Goal: Find specific page/section: Find specific page/section

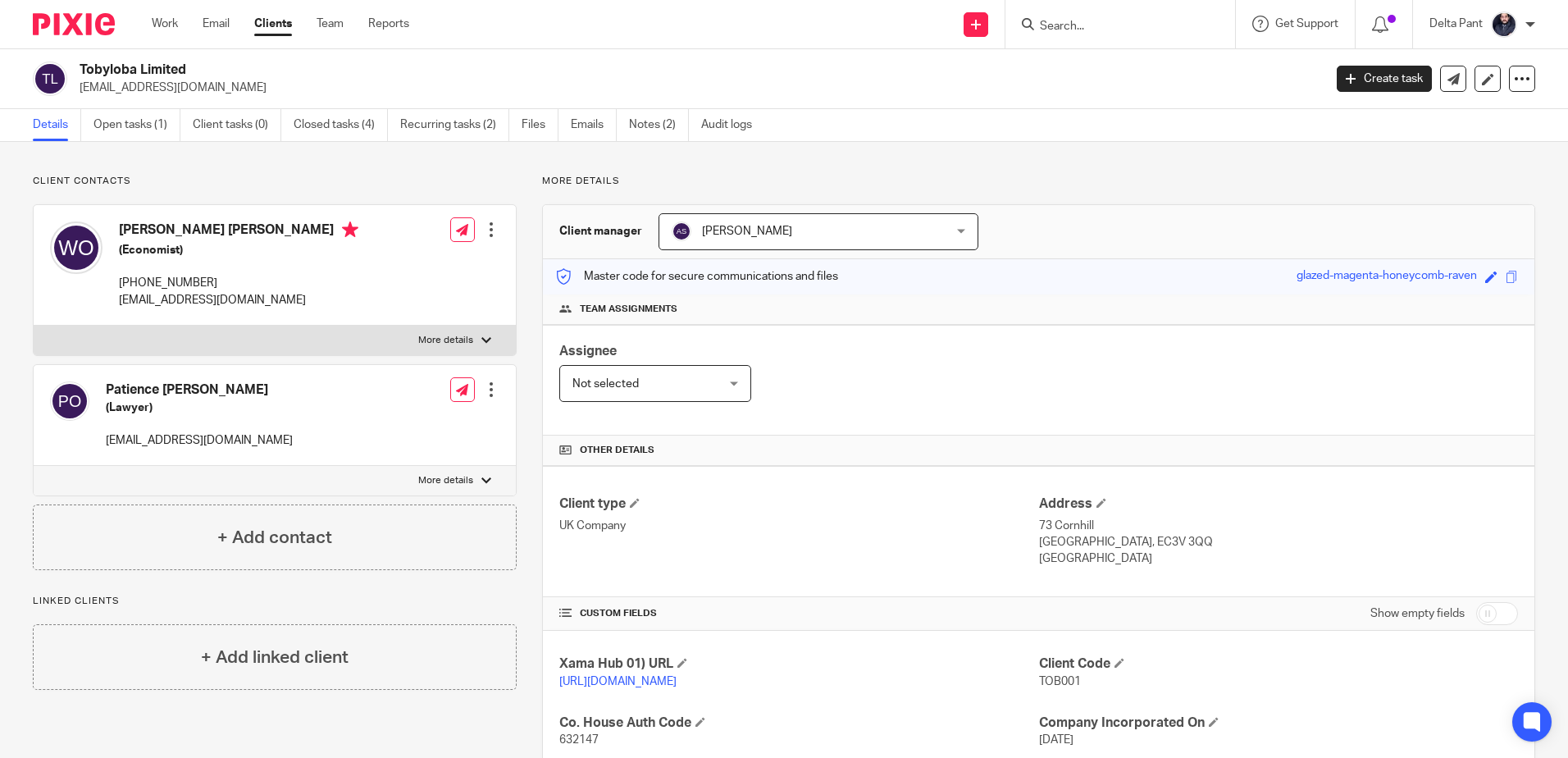
click at [1122, 38] on div at bounding box center [1120, 24] width 230 height 49
click at [1118, 28] on input "Search" at bounding box center [1111, 27] width 147 height 15
paste input "[EMAIL_ADDRESS][DOMAIN_NAME]"
click at [1107, 60] on p "No results found." at bounding box center [1165, 60] width 252 height 16
drag, startPoint x: 1170, startPoint y: 28, endPoint x: 1035, endPoint y: 29, distance: 135.0
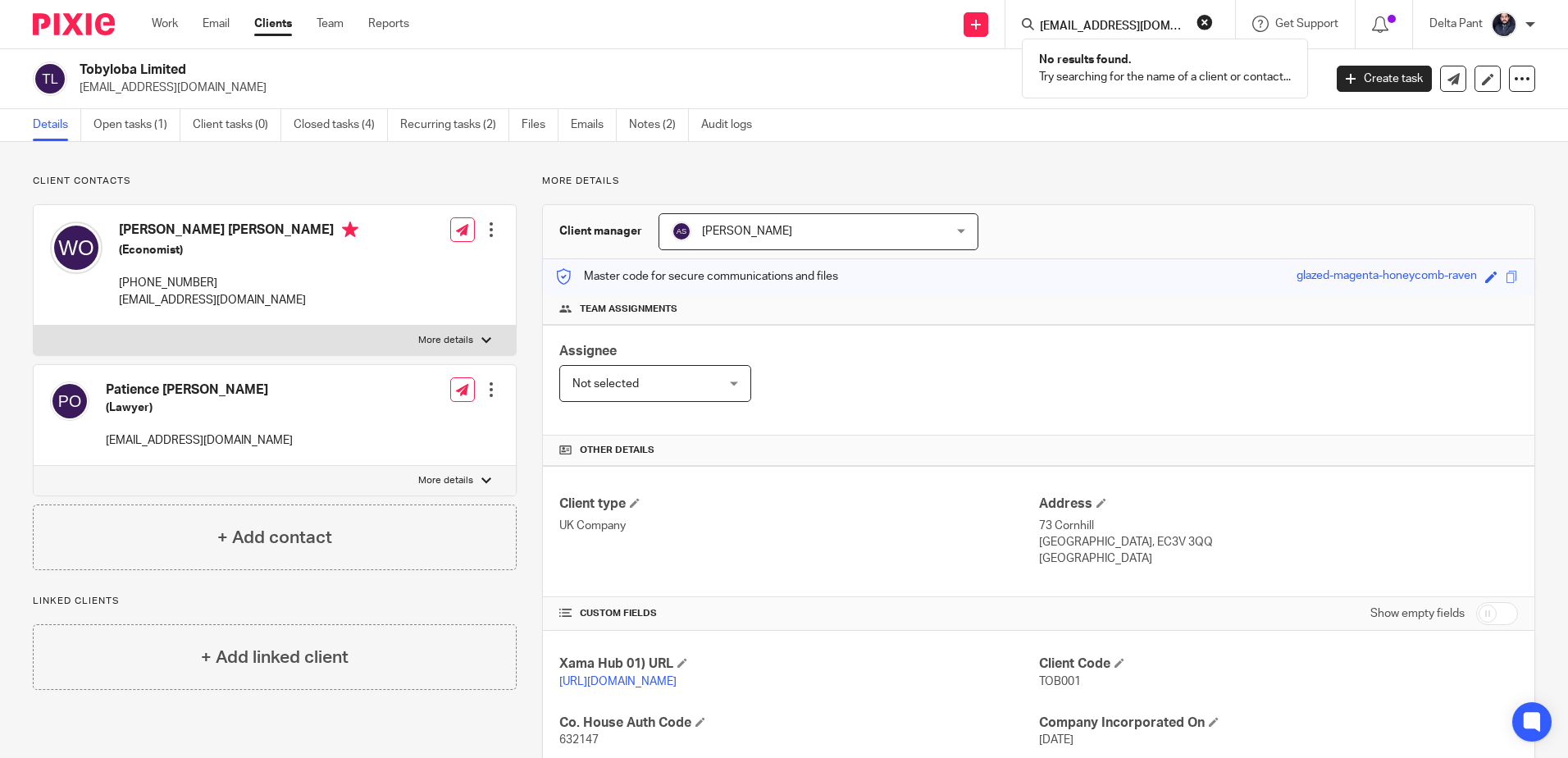
click at [1035, 29] on div "[EMAIL_ADDRESS][DOMAIN_NAME]" at bounding box center [1117, 24] width 191 height 21
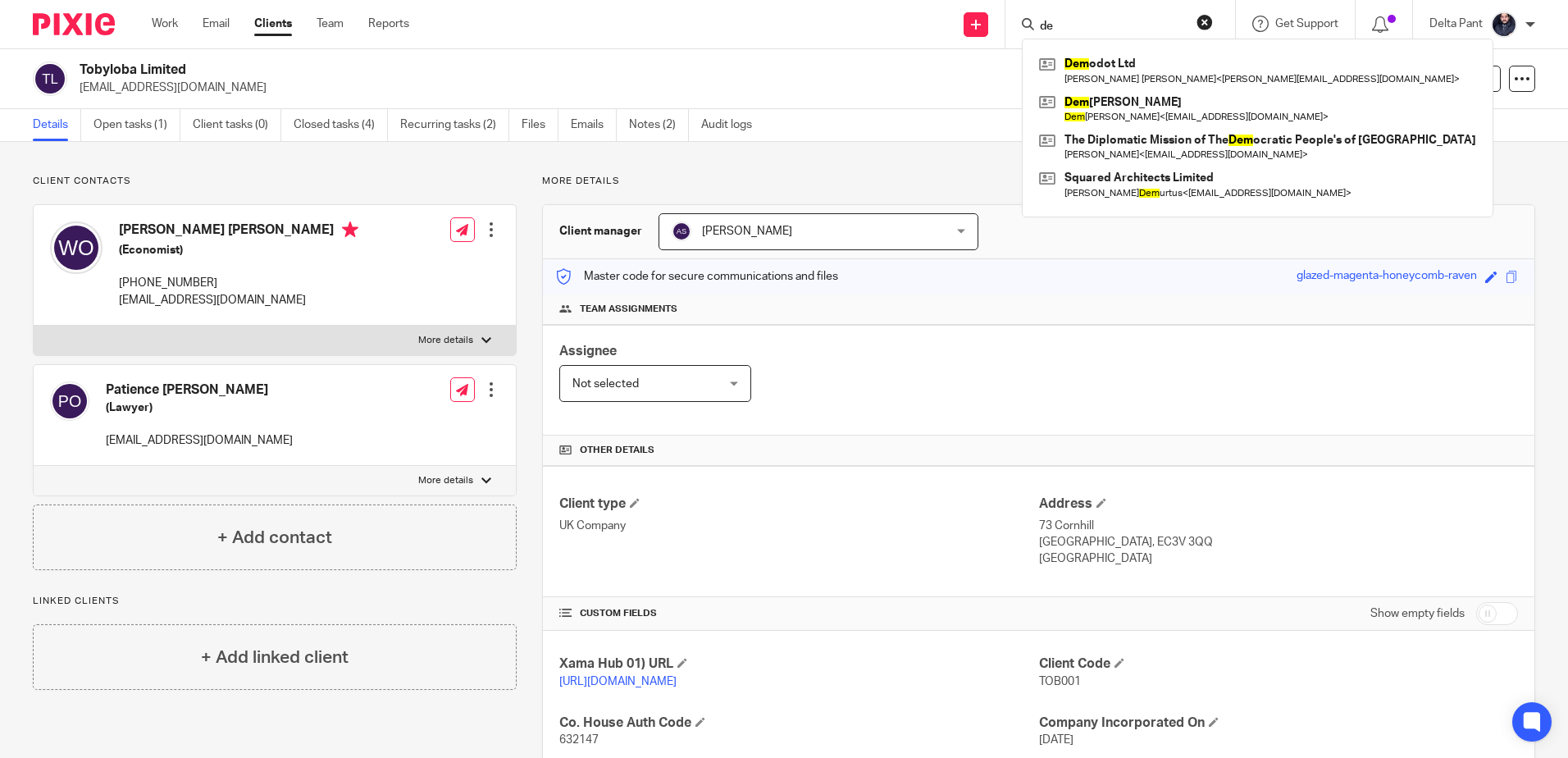
type input "d"
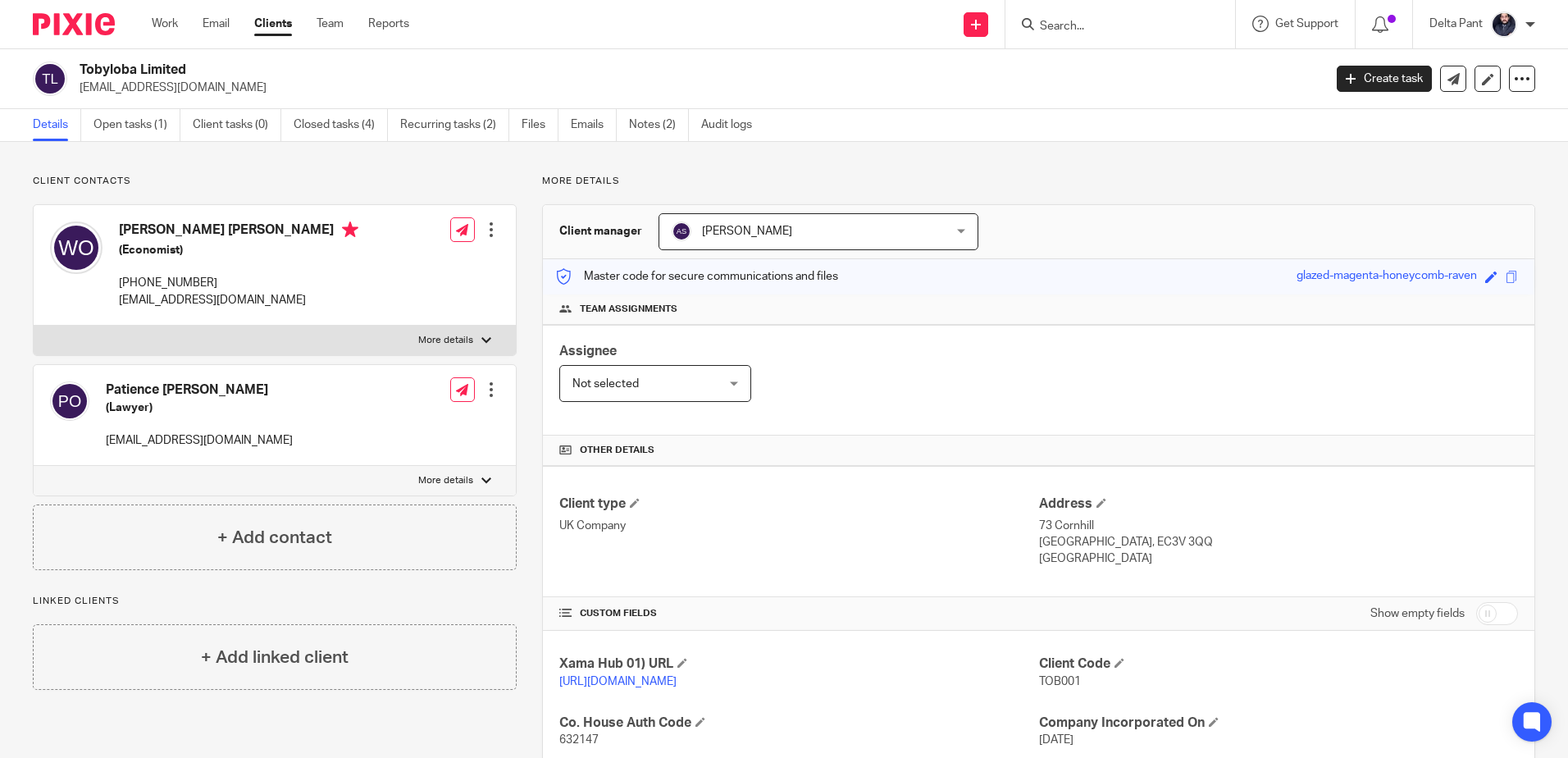
click at [1042, 32] on input "Search" at bounding box center [1111, 27] width 147 height 15
paste input "[PERSON_NAME]"
type input "[PERSON_NAME]"
click at [1207, 26] on button "reset" at bounding box center [1205, 22] width 16 height 16
click at [1083, 21] on input "Search" at bounding box center [1111, 27] width 147 height 15
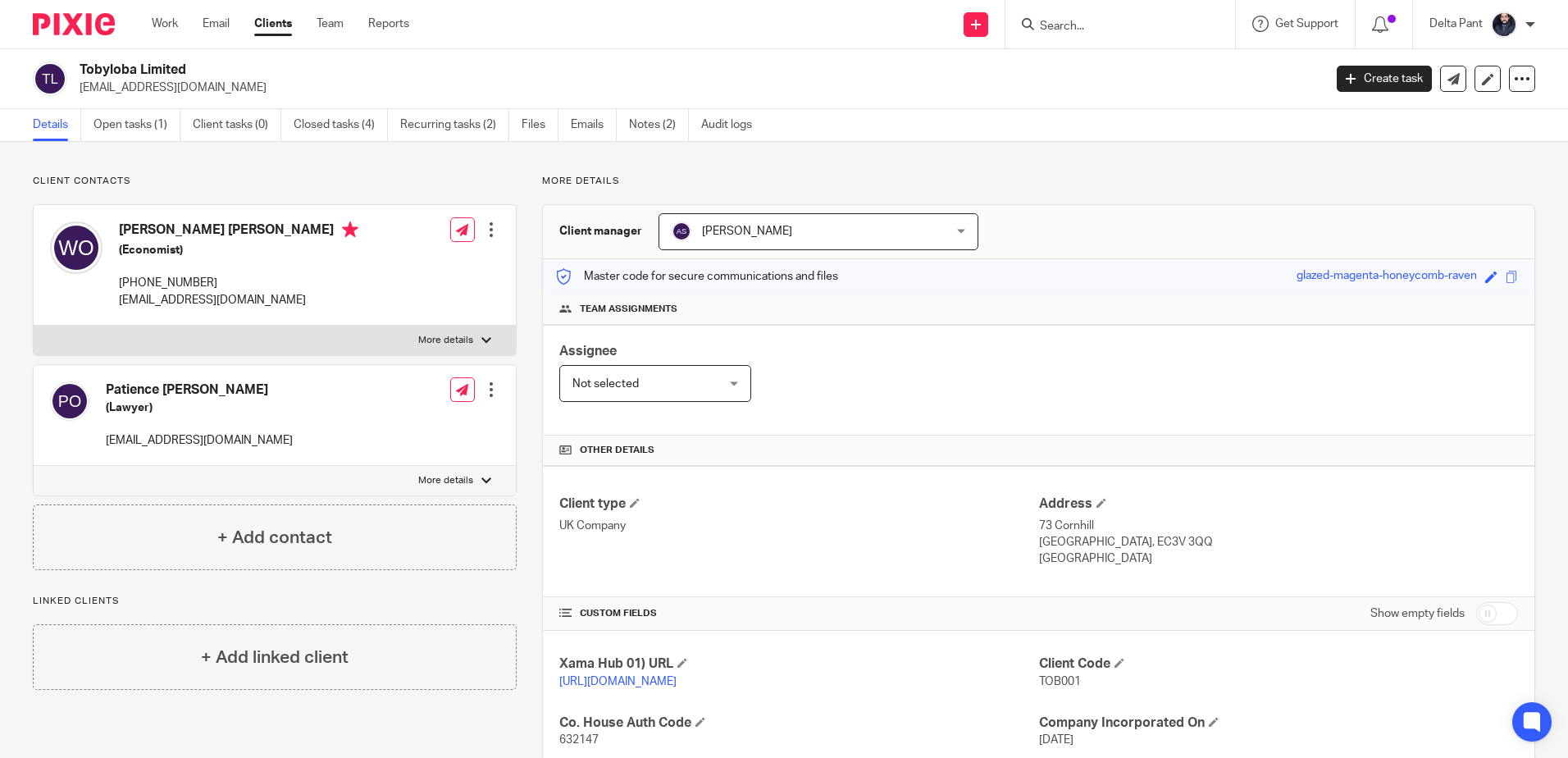
paste input "Renovate 360 & DS Land and Development"
drag, startPoint x: 1068, startPoint y: 25, endPoint x: 1195, endPoint y: 35, distance: 127.4
click at [1195, 35] on div "Renovate 360 & DS Land and Development No results found. Try searching for the …" at bounding box center [1120, 24] width 230 height 49
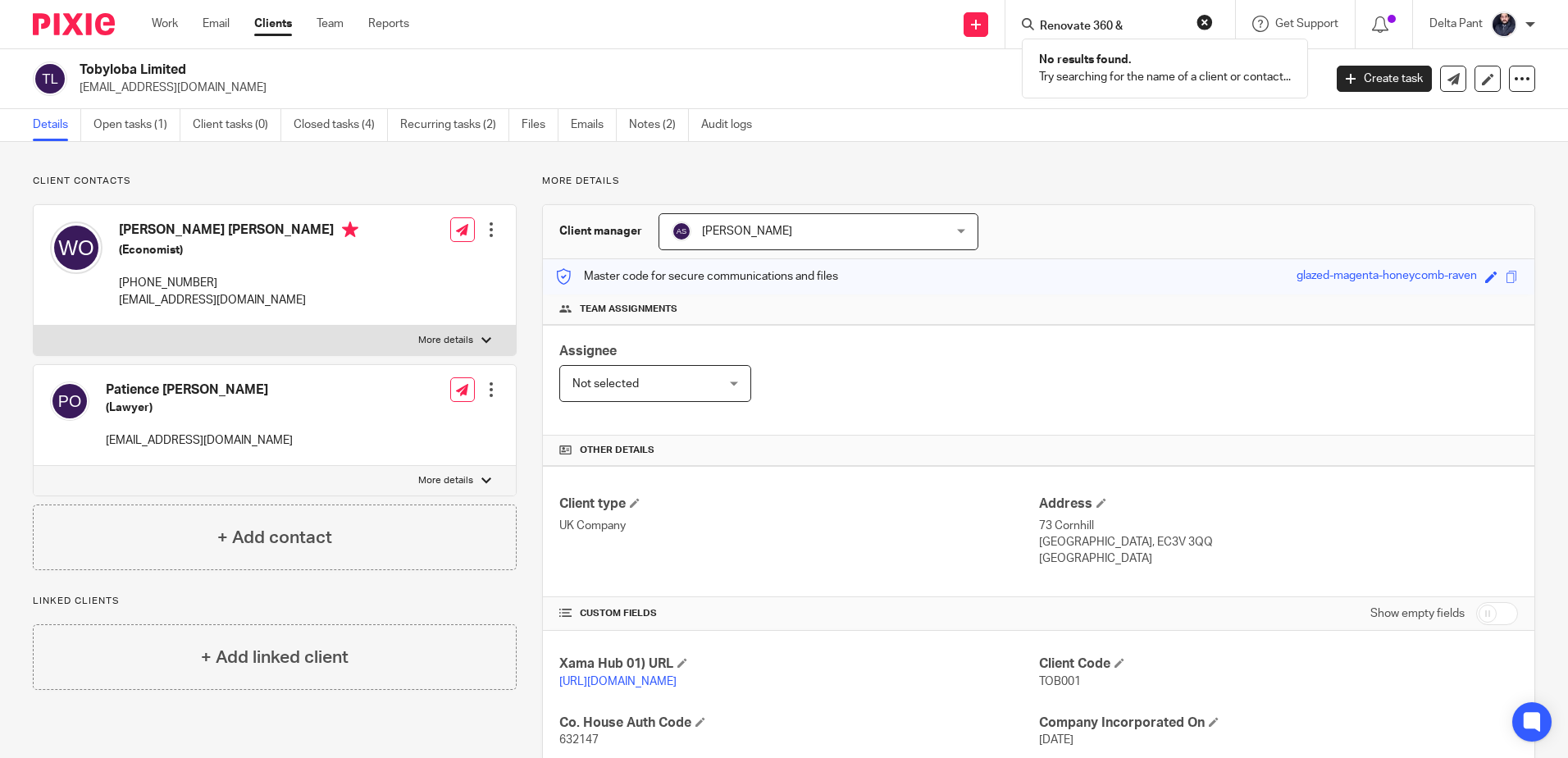
type input "Renovate 360"
click at [1115, 26] on input "Search" at bounding box center [1111, 27] width 147 height 15
paste input "Renovate 360 & DS Land and Development"
drag, startPoint x: 1045, startPoint y: 26, endPoint x: 1219, endPoint y: 61, distance: 177.5
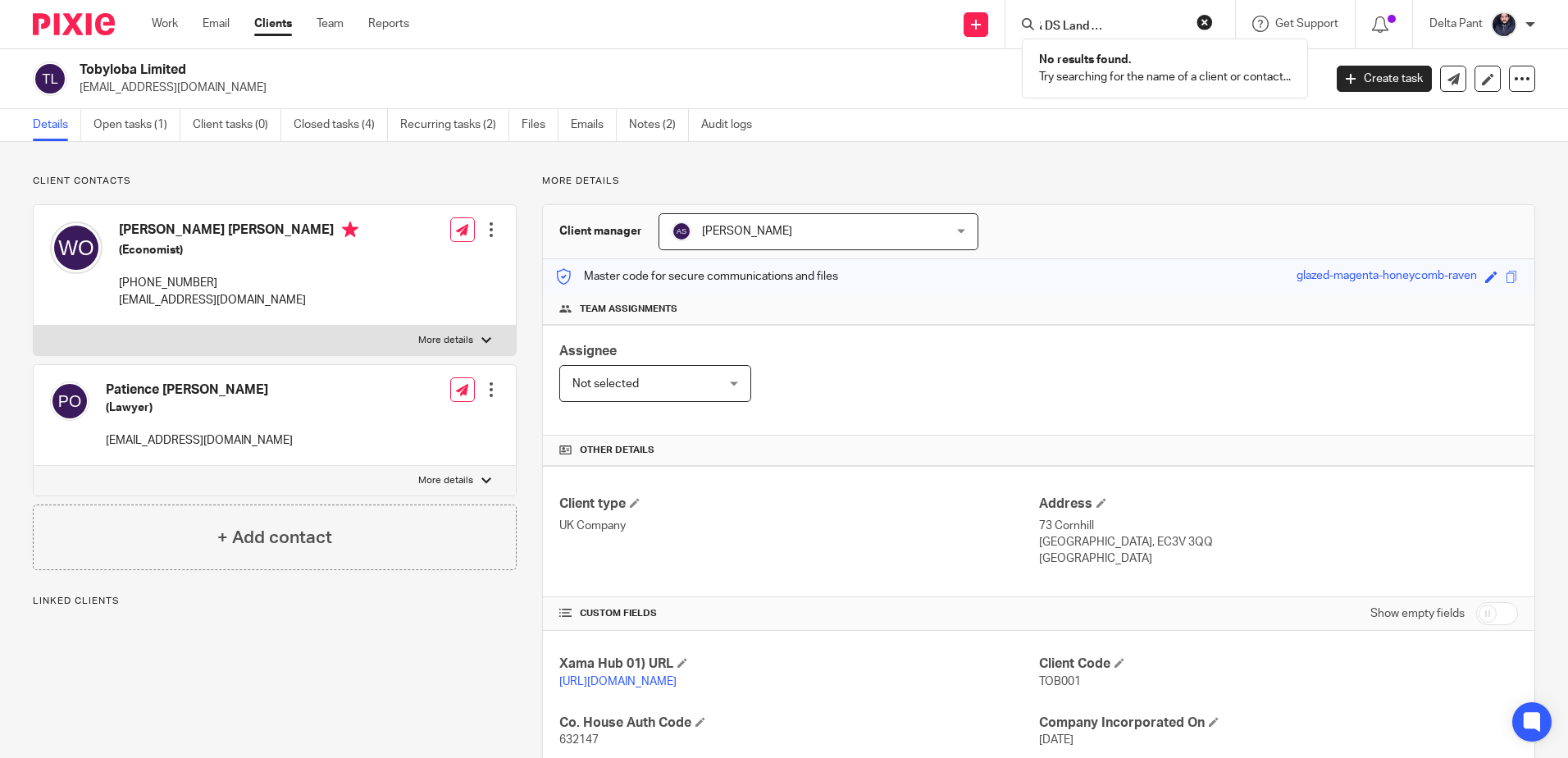
click at [1213, 35] on div "Renovate 360 & DS Land and Development No results found. Try searching for the …" at bounding box center [1117, 24] width 191 height 21
type input "Renovate 360"
drag, startPoint x: 1203, startPoint y: 25, endPoint x: 1115, endPoint y: 21, distance: 88.1
click at [1202, 25] on button "reset" at bounding box center [1205, 22] width 16 height 16
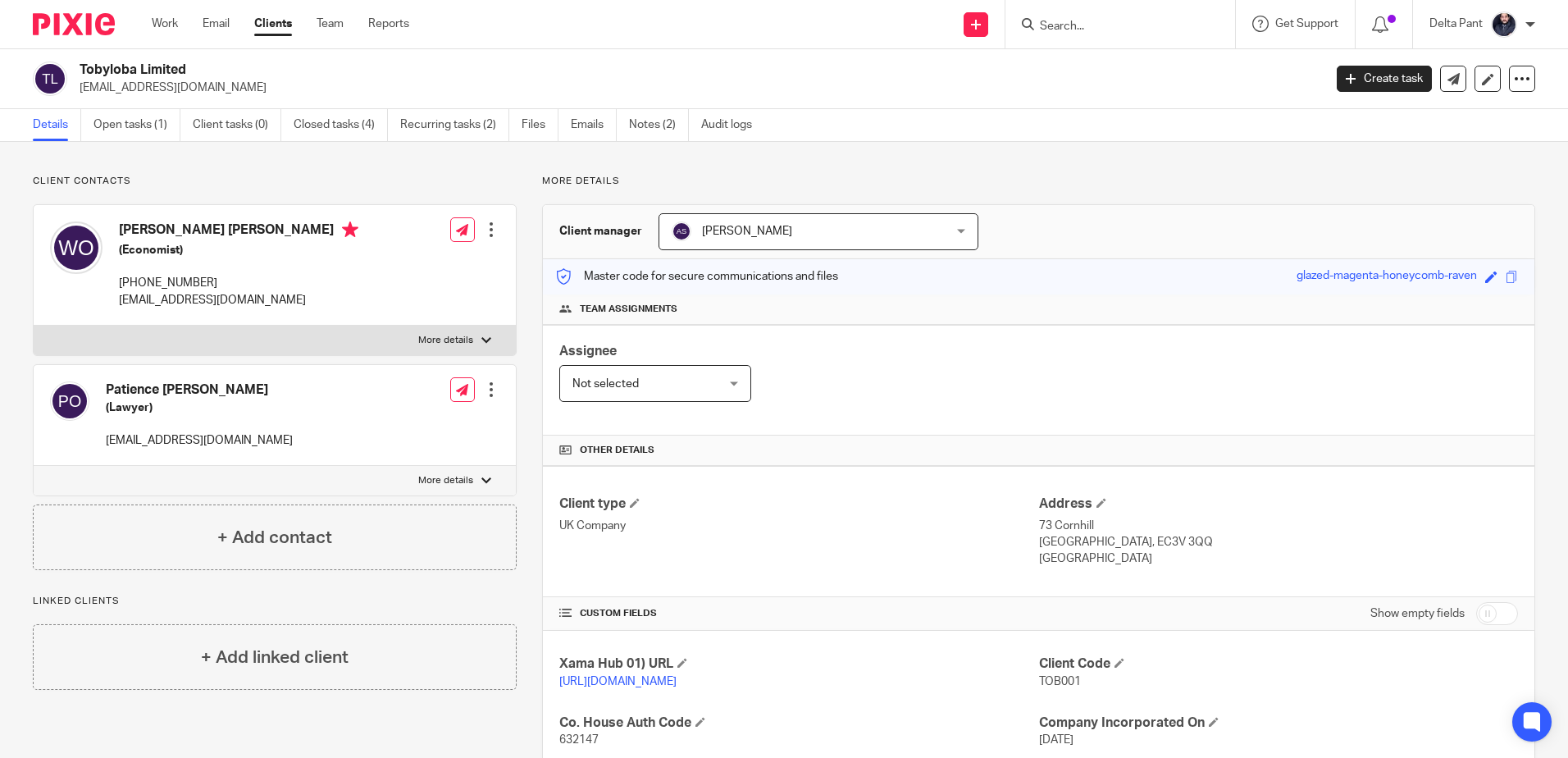
click at [1105, 20] on input "Search" at bounding box center [1111, 27] width 147 height 15
paste input "demelza@dslandanddevelopment.co.uk"
type input "demelza@dslandanddevelopment.co.uk"
